Goal: Find contact information: Find contact information

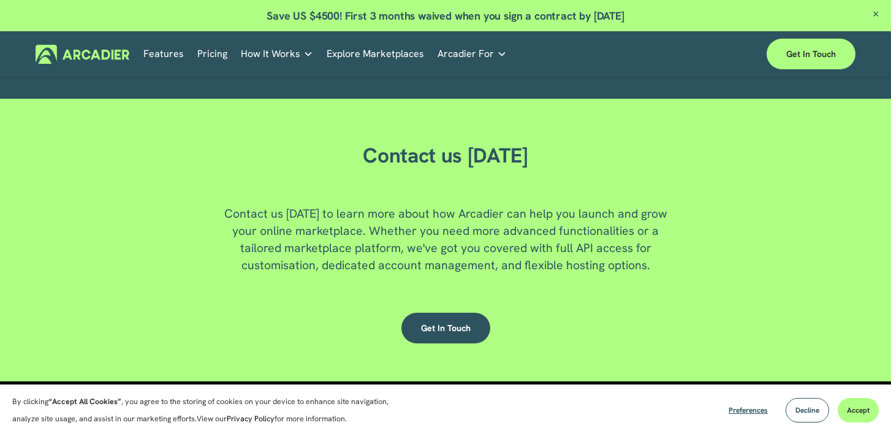
scroll to position [3177, 0]
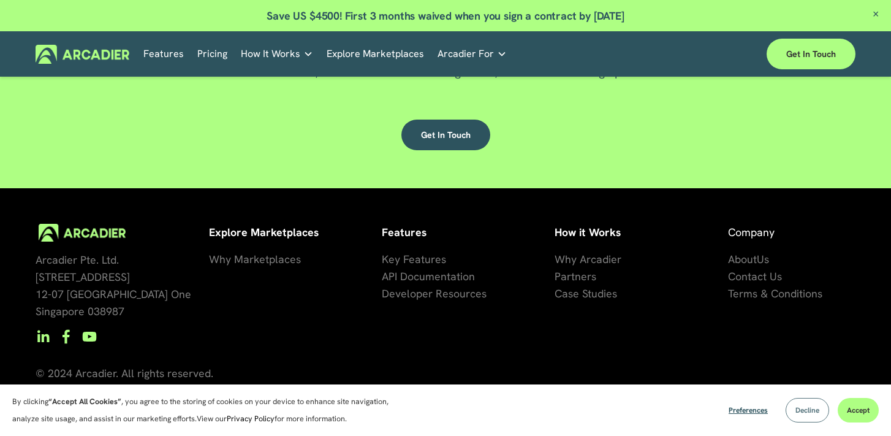
click at [806, 416] on button "Decline" at bounding box center [808, 410] width 44 height 25
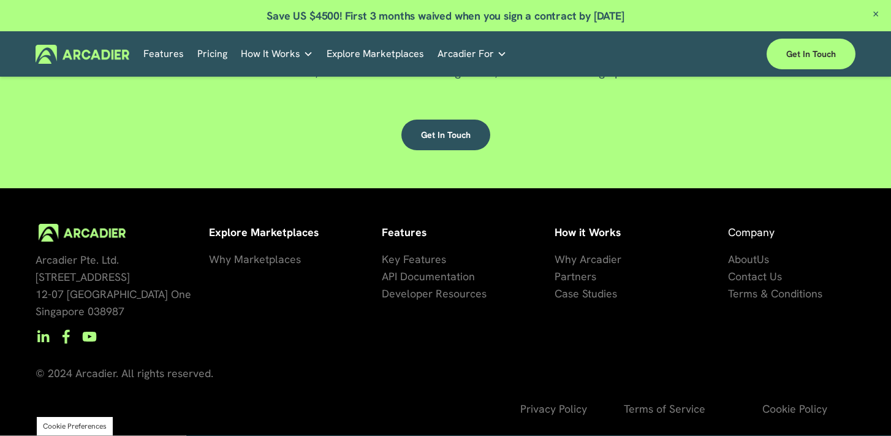
click at [554, 411] on span "Privacy Policy" at bounding box center [554, 409] width 67 height 14
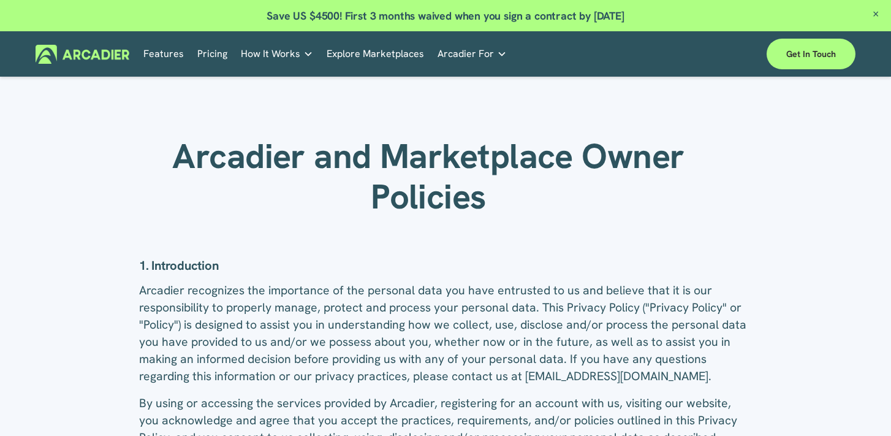
scroll to position [23, 0]
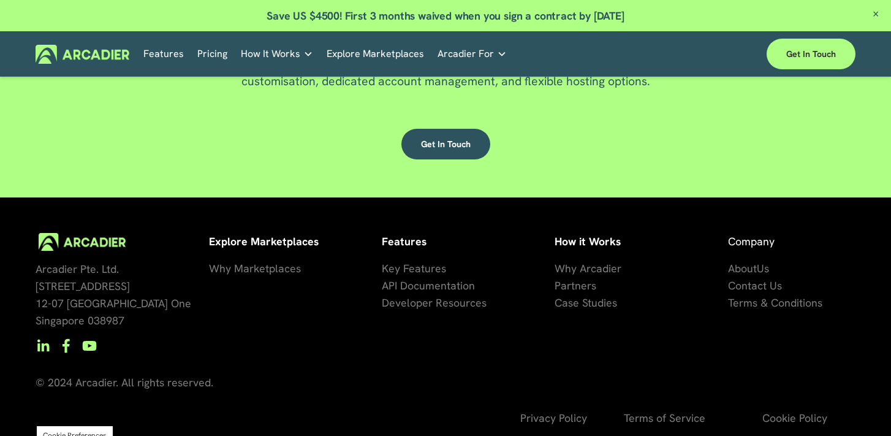
scroll to position [3177, 0]
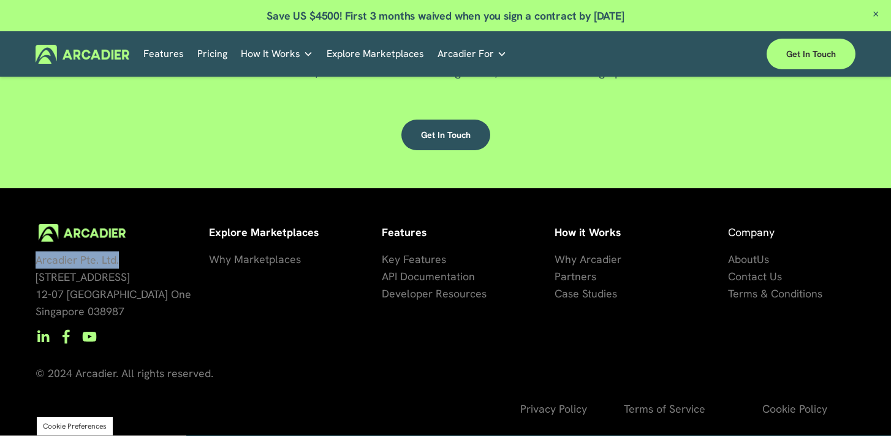
drag, startPoint x: 31, startPoint y: 258, endPoint x: 166, endPoint y: 257, distance: 134.9
click at [166, 257] on div "Arcadier Pte. Ltd. [STREET_ADDRESS] How it Works Why Arcadier P artners Ca se S…" at bounding box center [445, 330] width 891 height 212
copy span "Arcadier Pte. Ltd."
